Goal: Browse casually

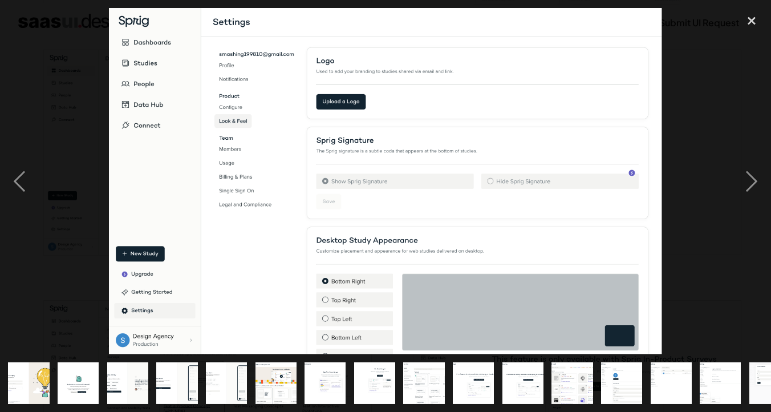
scroll to position [0, 274]
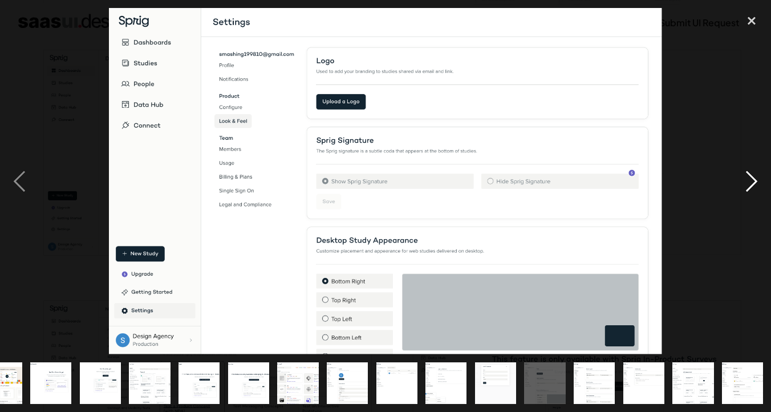
click at [743, 178] on div "next image" at bounding box center [751, 181] width 39 height 346
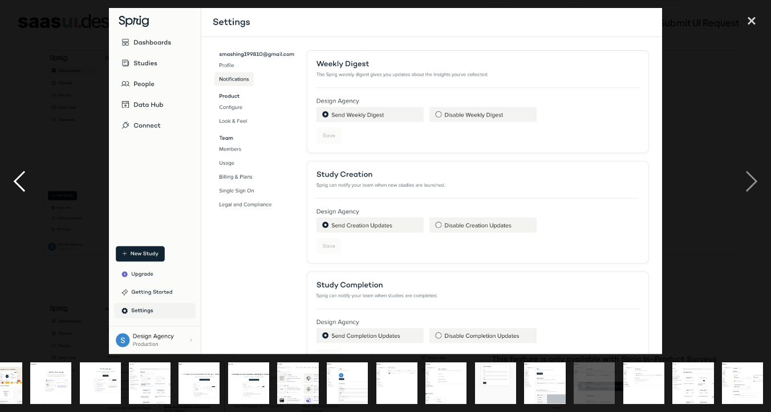
click at [15, 179] on div "previous image" at bounding box center [19, 181] width 39 height 346
